Goal: Task Accomplishment & Management: Use online tool/utility

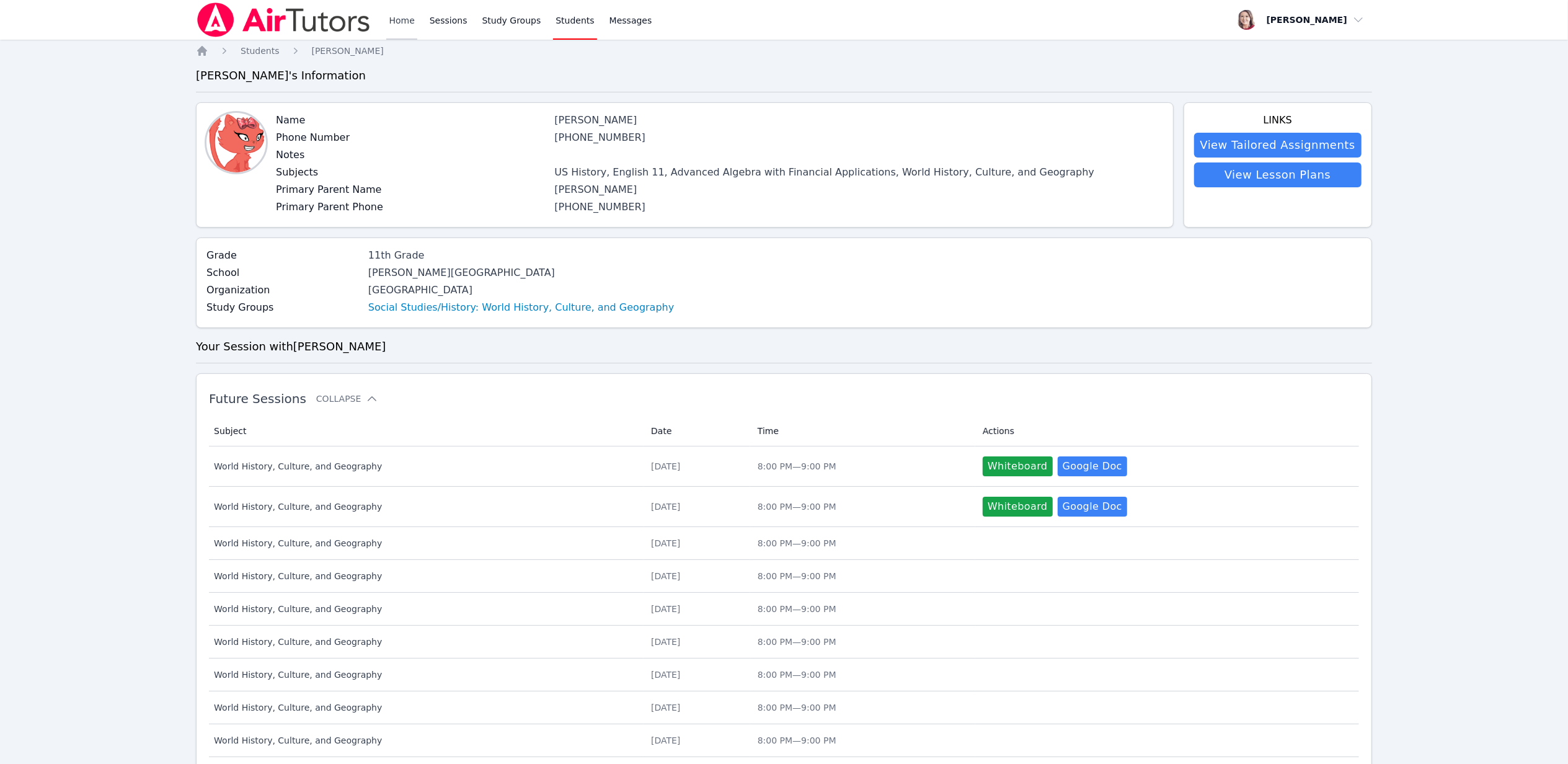
click at [407, 23] on link "Home" at bounding box center [401, 20] width 31 height 40
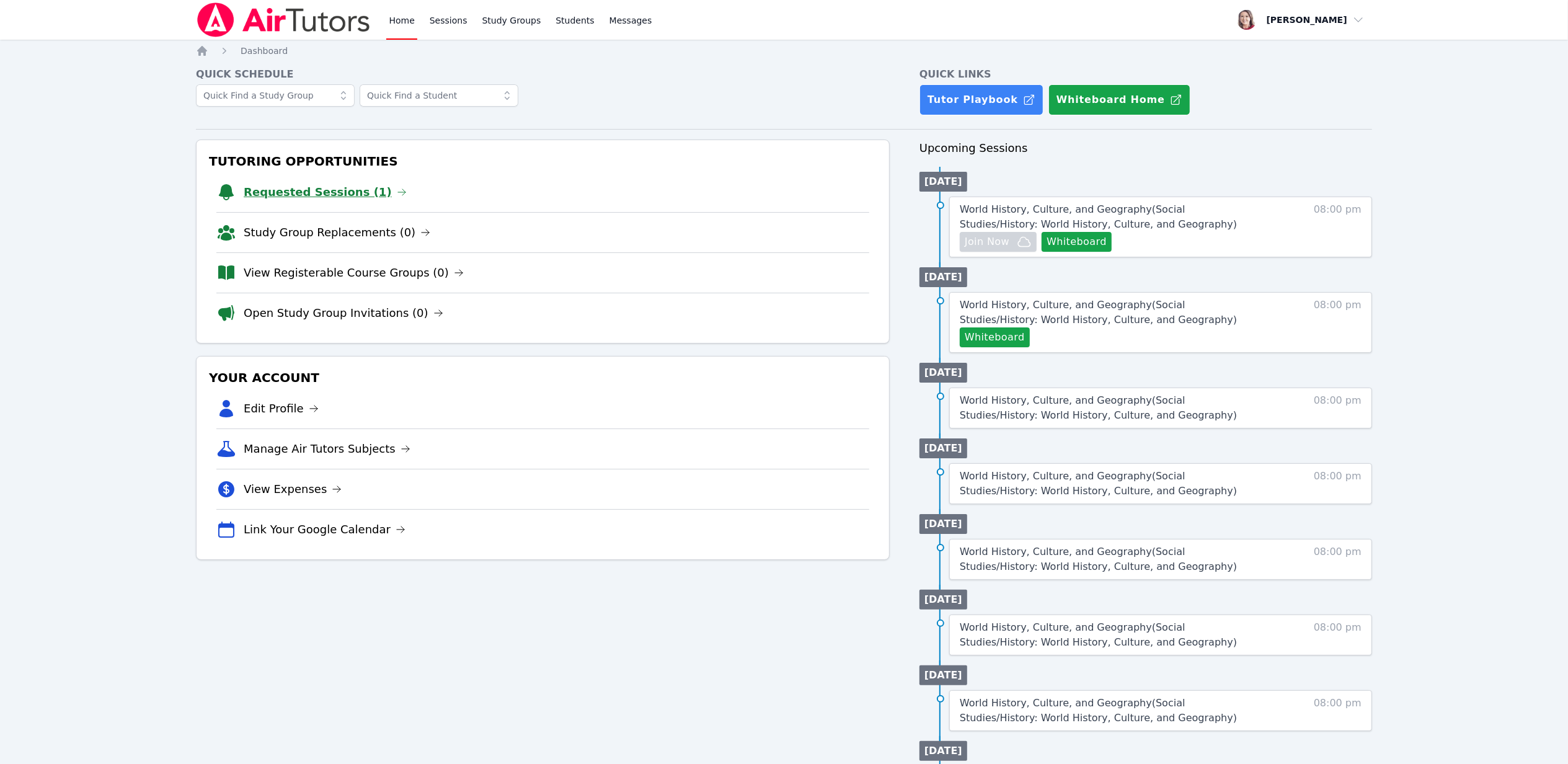
click at [315, 200] on link "Requested Sessions (1)" at bounding box center [325, 192] width 163 height 18
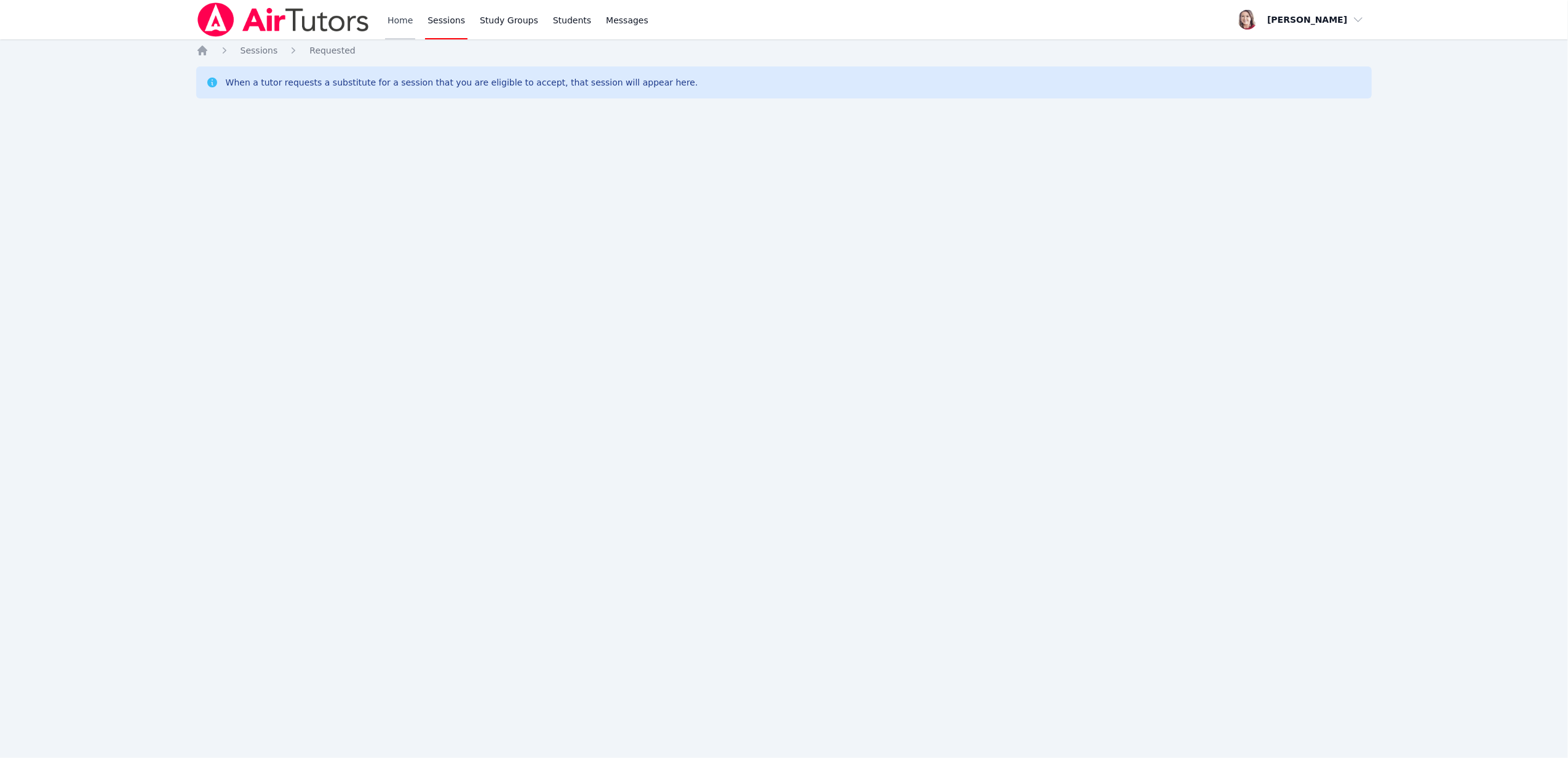
click at [400, 14] on link "Home" at bounding box center [400, 20] width 31 height 40
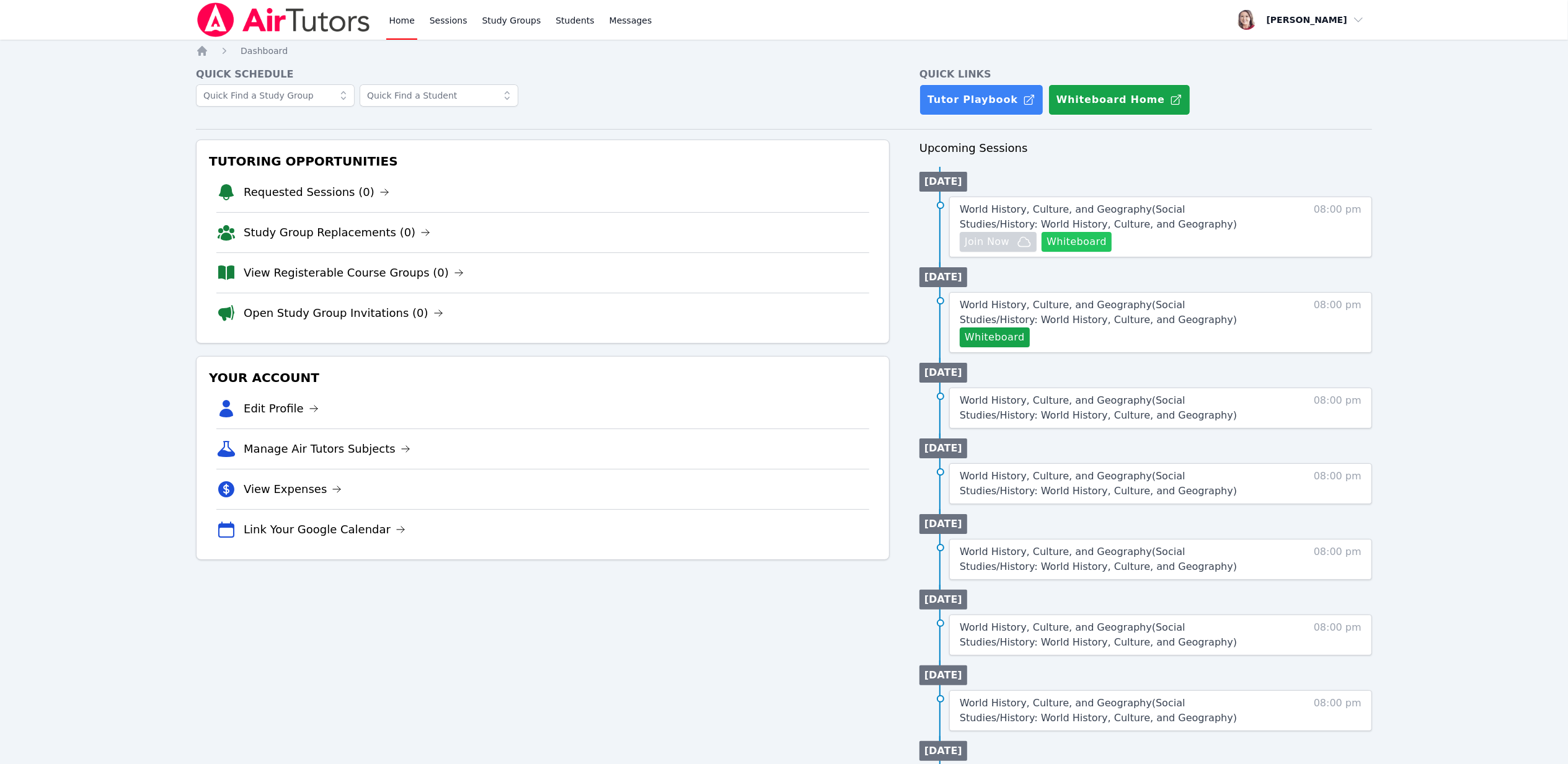
click at [1088, 235] on button "Whiteboard" at bounding box center [1076, 242] width 70 height 20
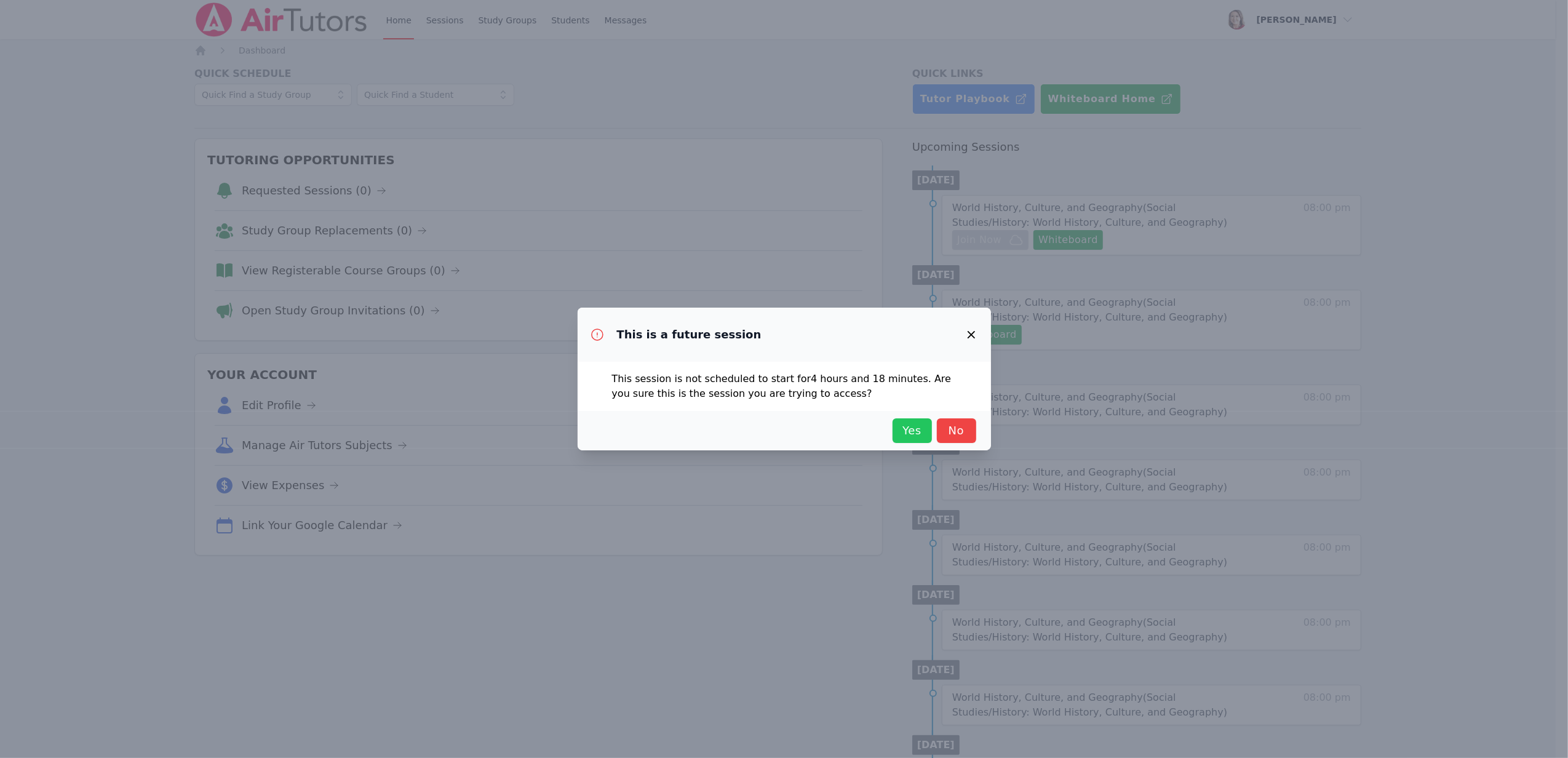
click at [904, 437] on span "Yes" at bounding box center [911, 430] width 27 height 18
